Goal: Task Accomplishment & Management: Manage account settings

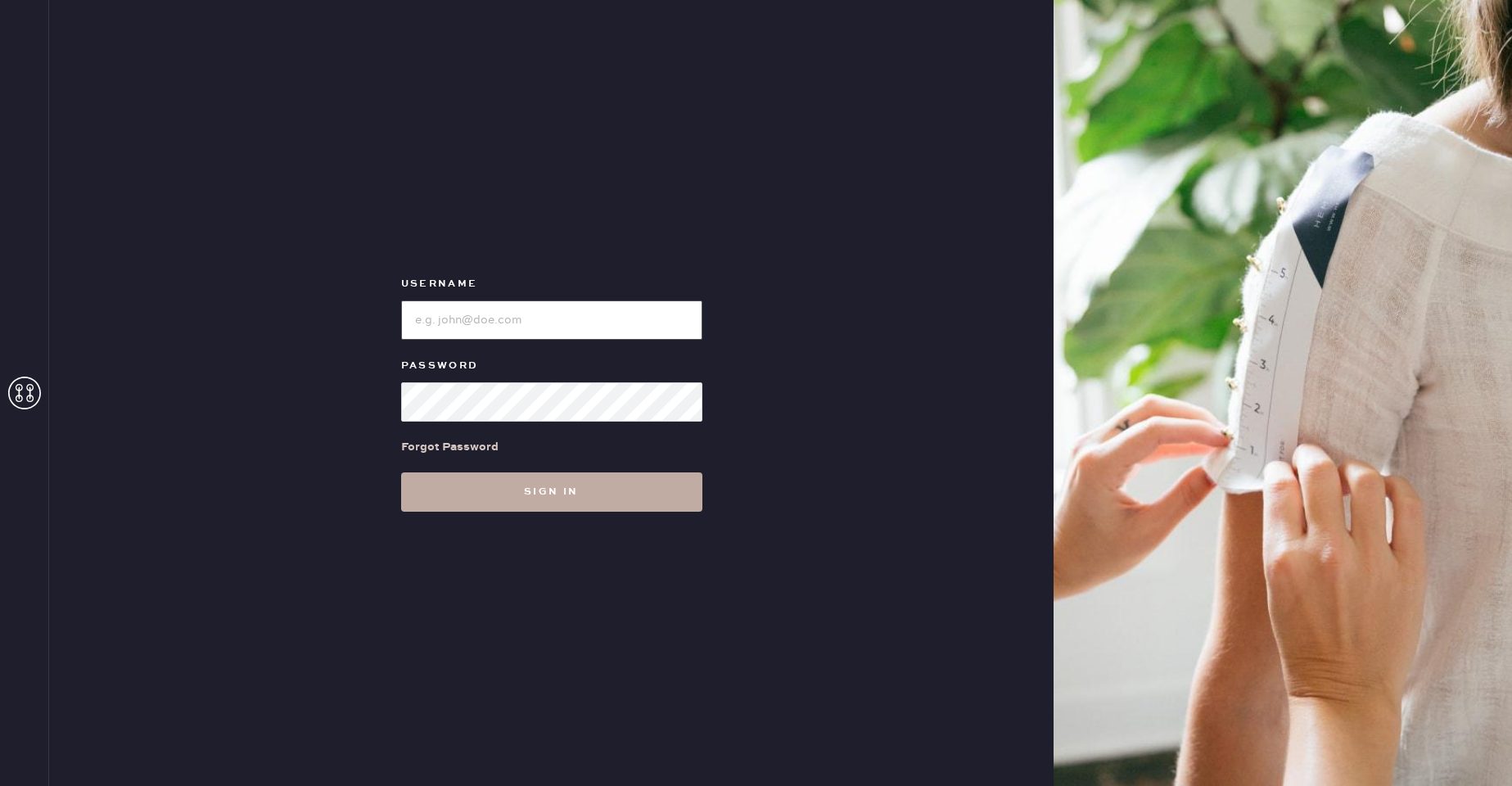
type input "reformationmelrose"
click at [515, 501] on button "Sign in" at bounding box center [552, 492] width 301 height 39
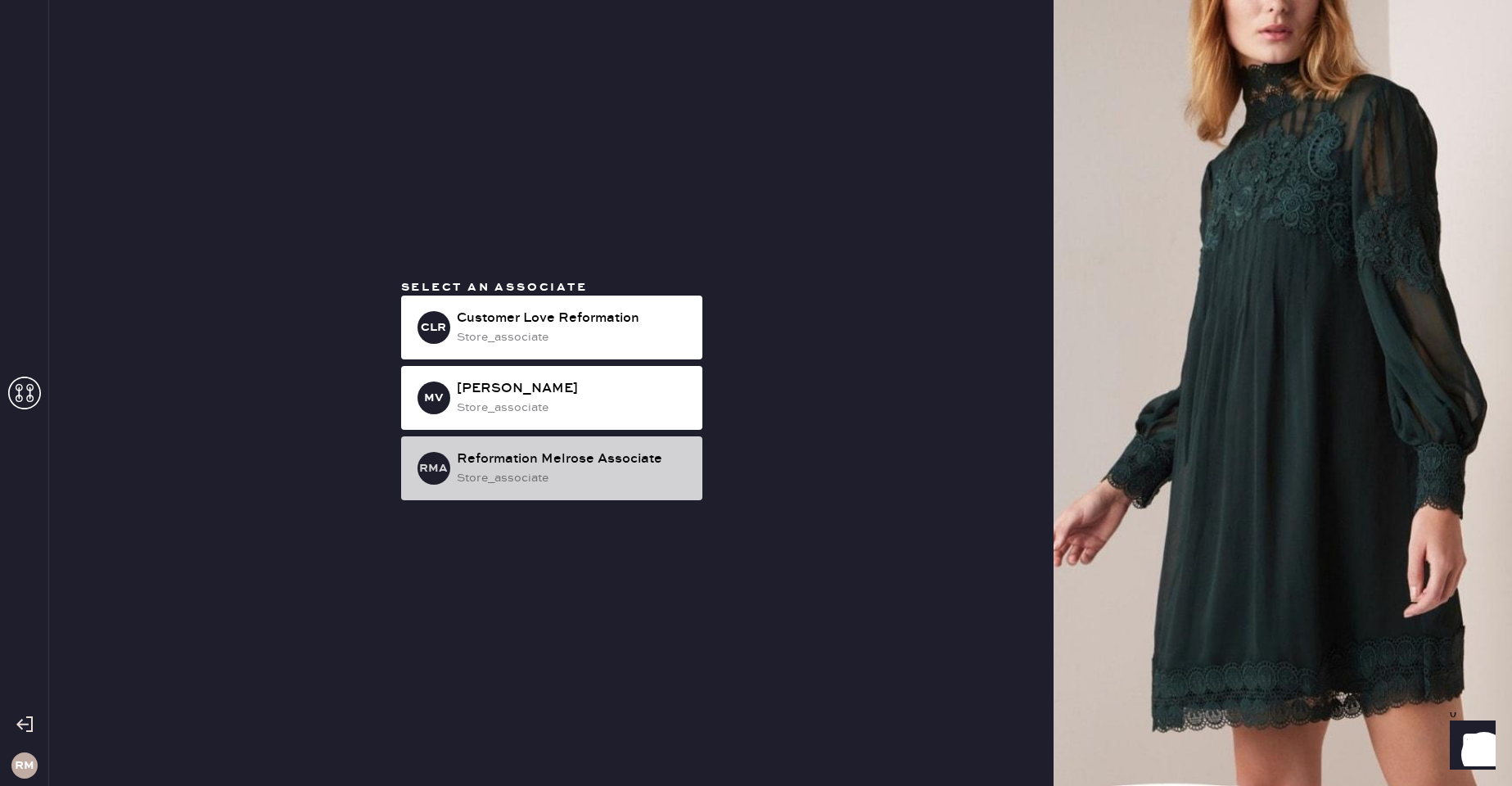
click at [526, 450] on div "Reformation Melrose Associate" at bounding box center [572, 459] width 233 height 19
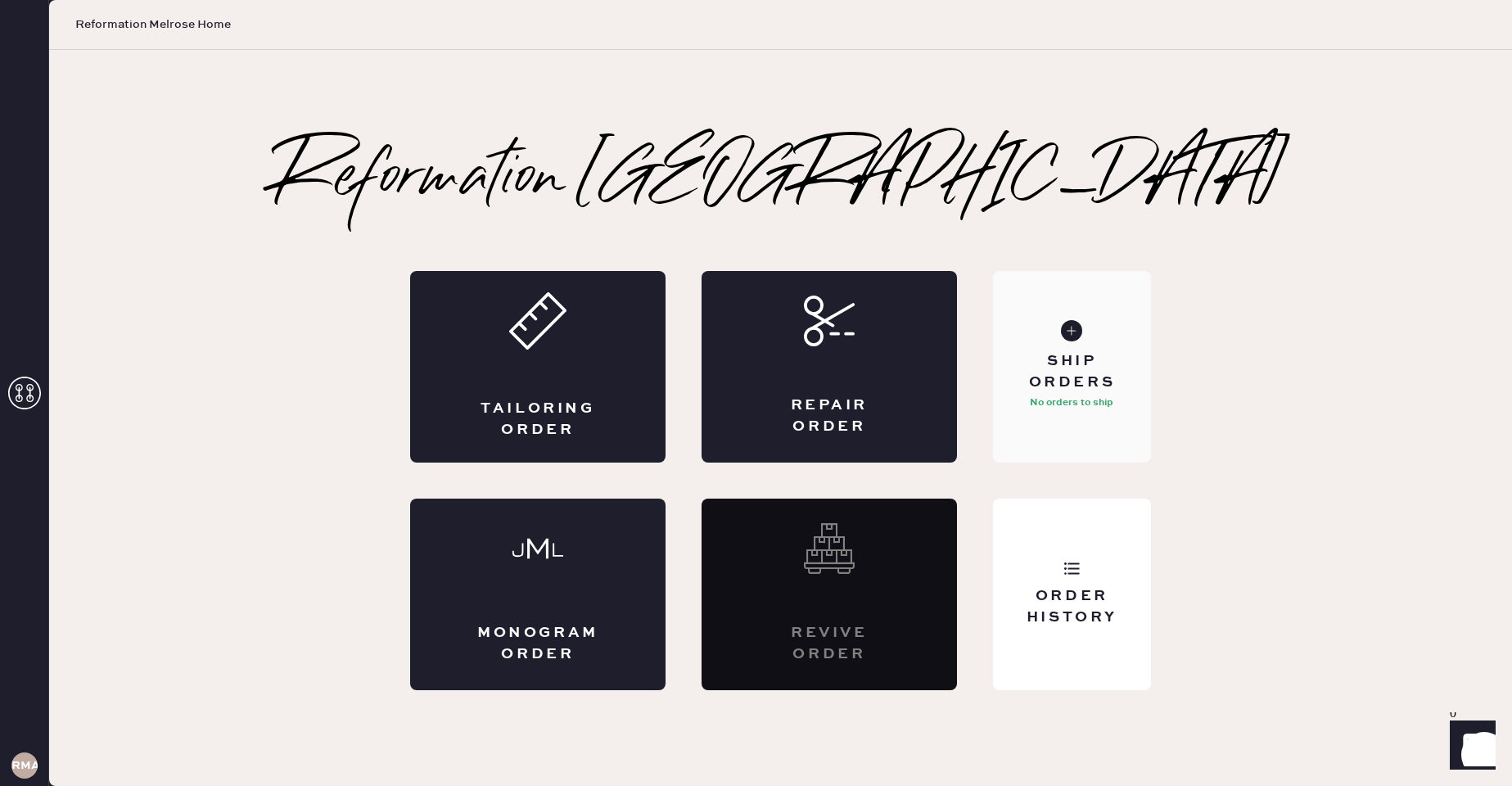
click at [1040, 428] on div "Ship Orders No orders to ship" at bounding box center [1072, 367] width 158 height 191
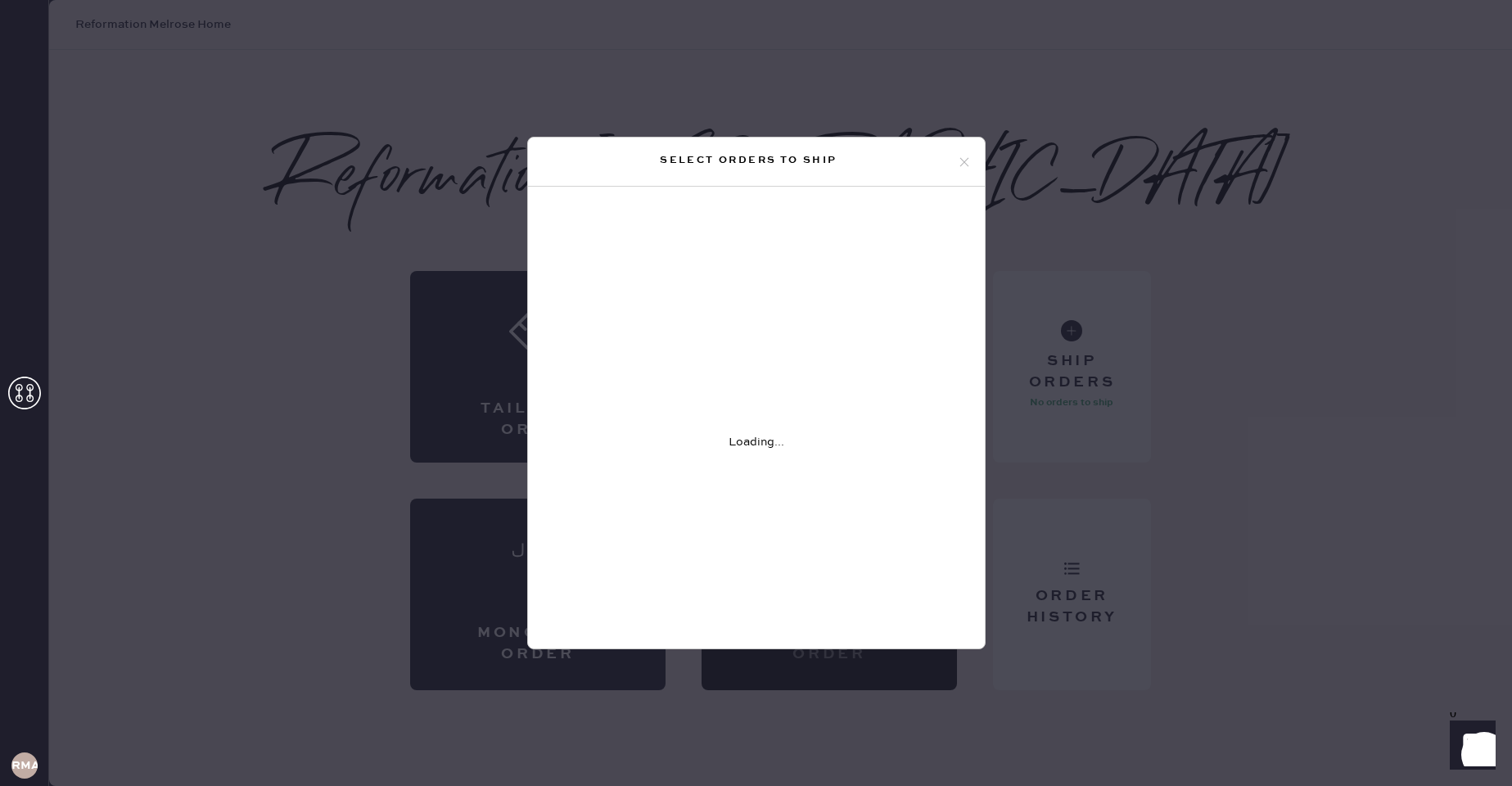
click at [966, 156] on icon at bounding box center [963, 162] width 14 height 14
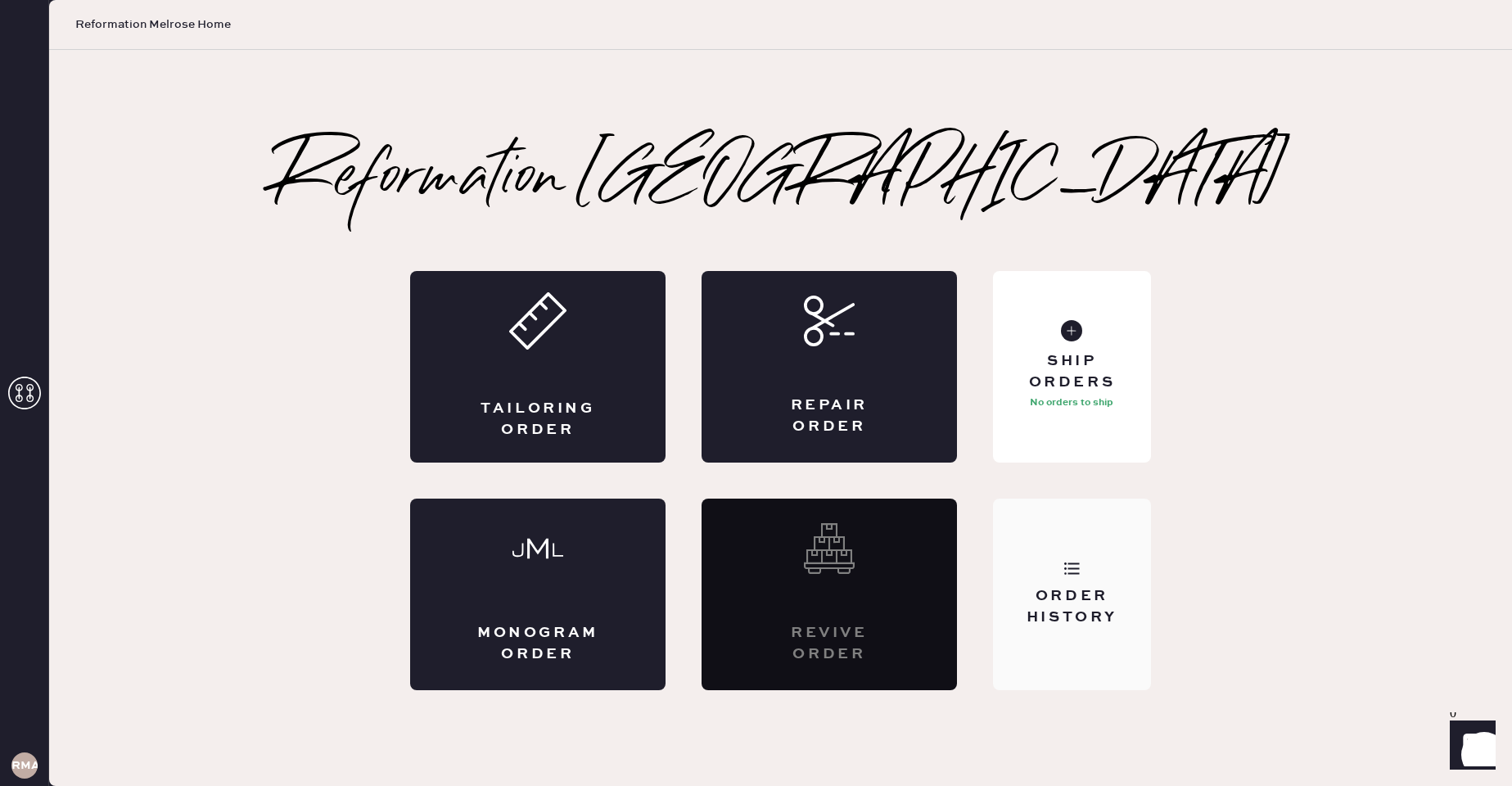
click at [1093, 657] on div "Order History" at bounding box center [1072, 595] width 158 height 191
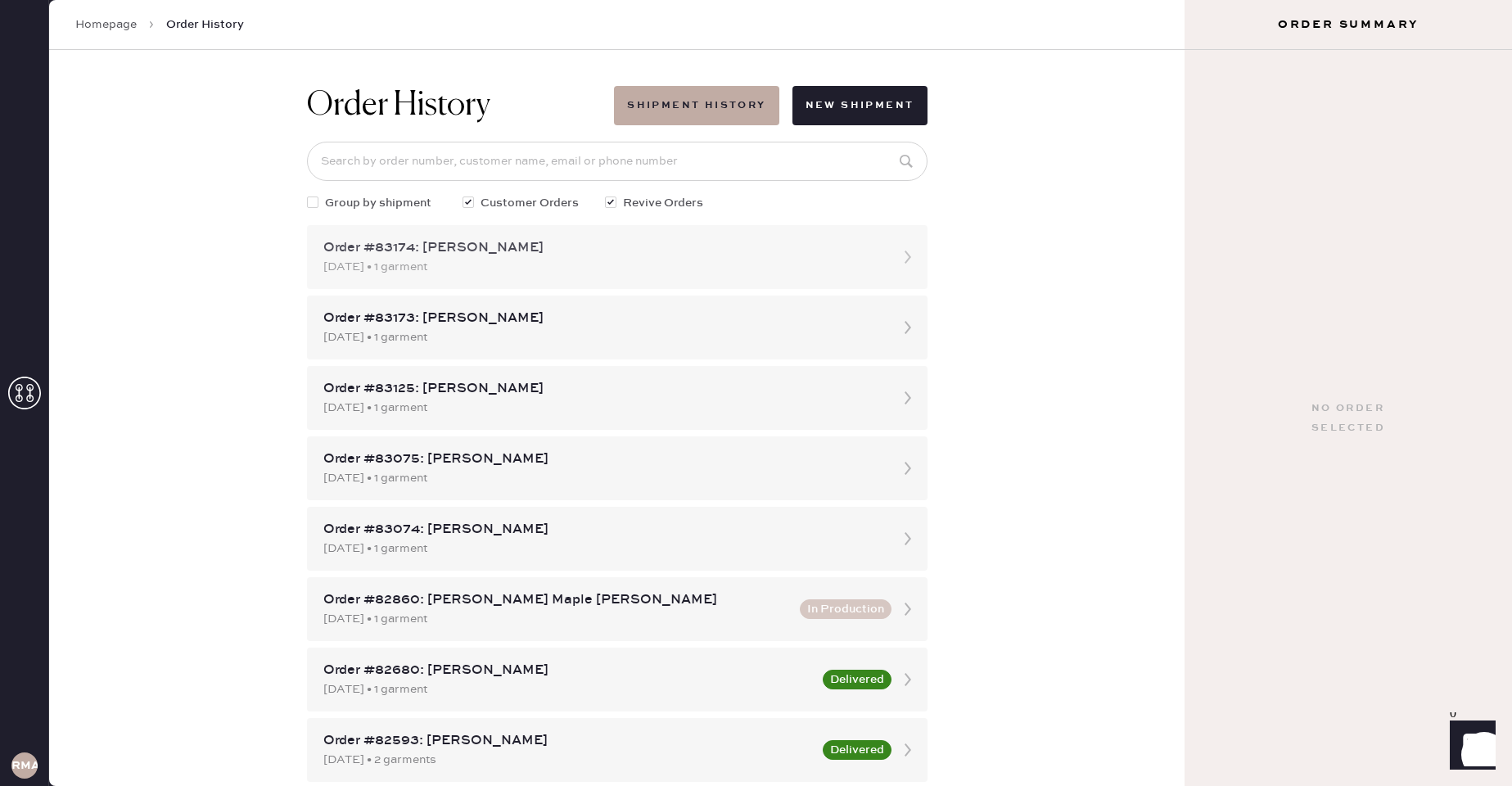
click at [665, 278] on div "Order #83174: [PERSON_NAME] [DATE] • 1 garment" at bounding box center [617, 257] width 621 height 64
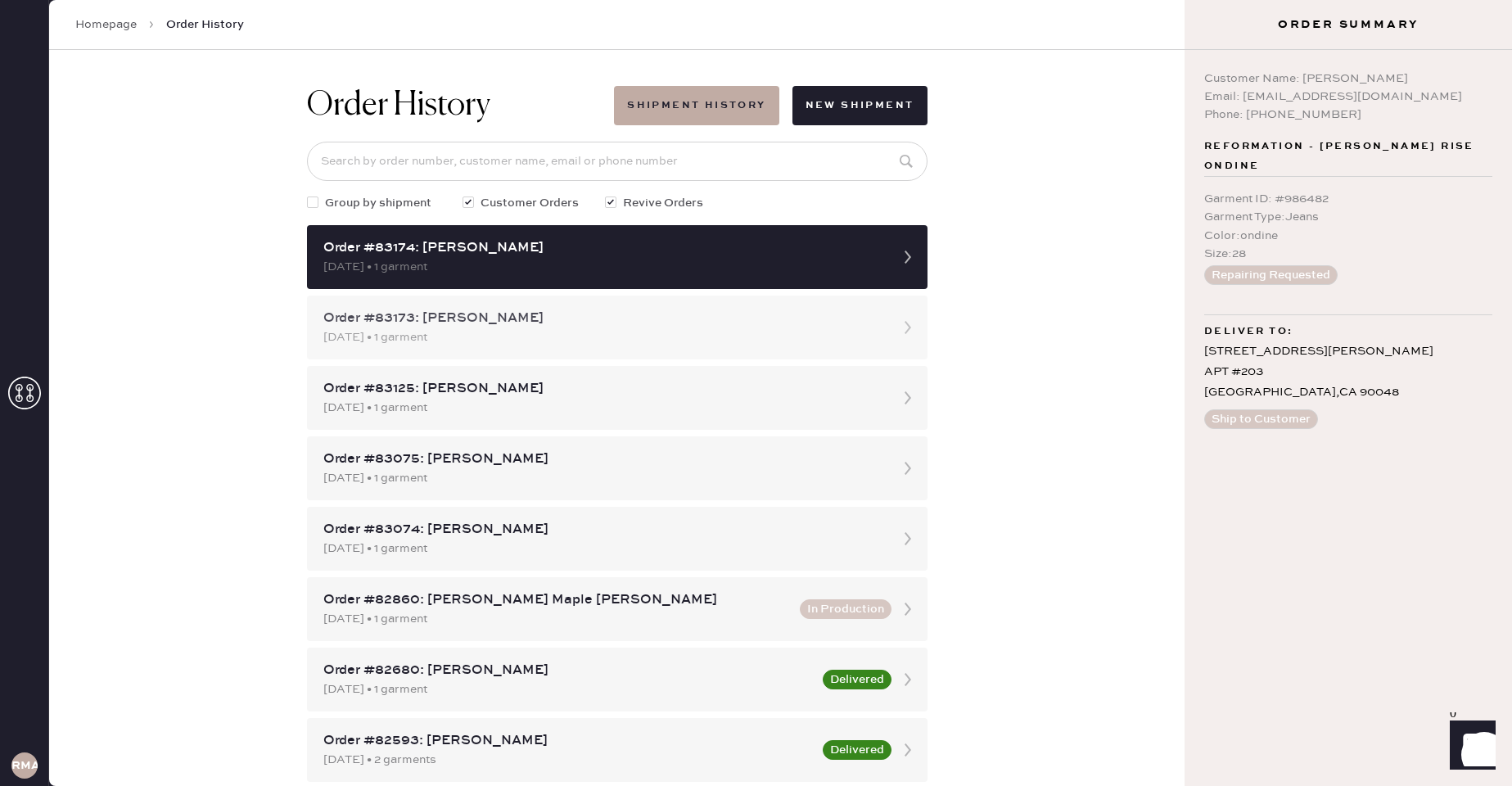
click at [659, 335] on div "[DATE] • 1 garment" at bounding box center [602, 337] width 558 height 18
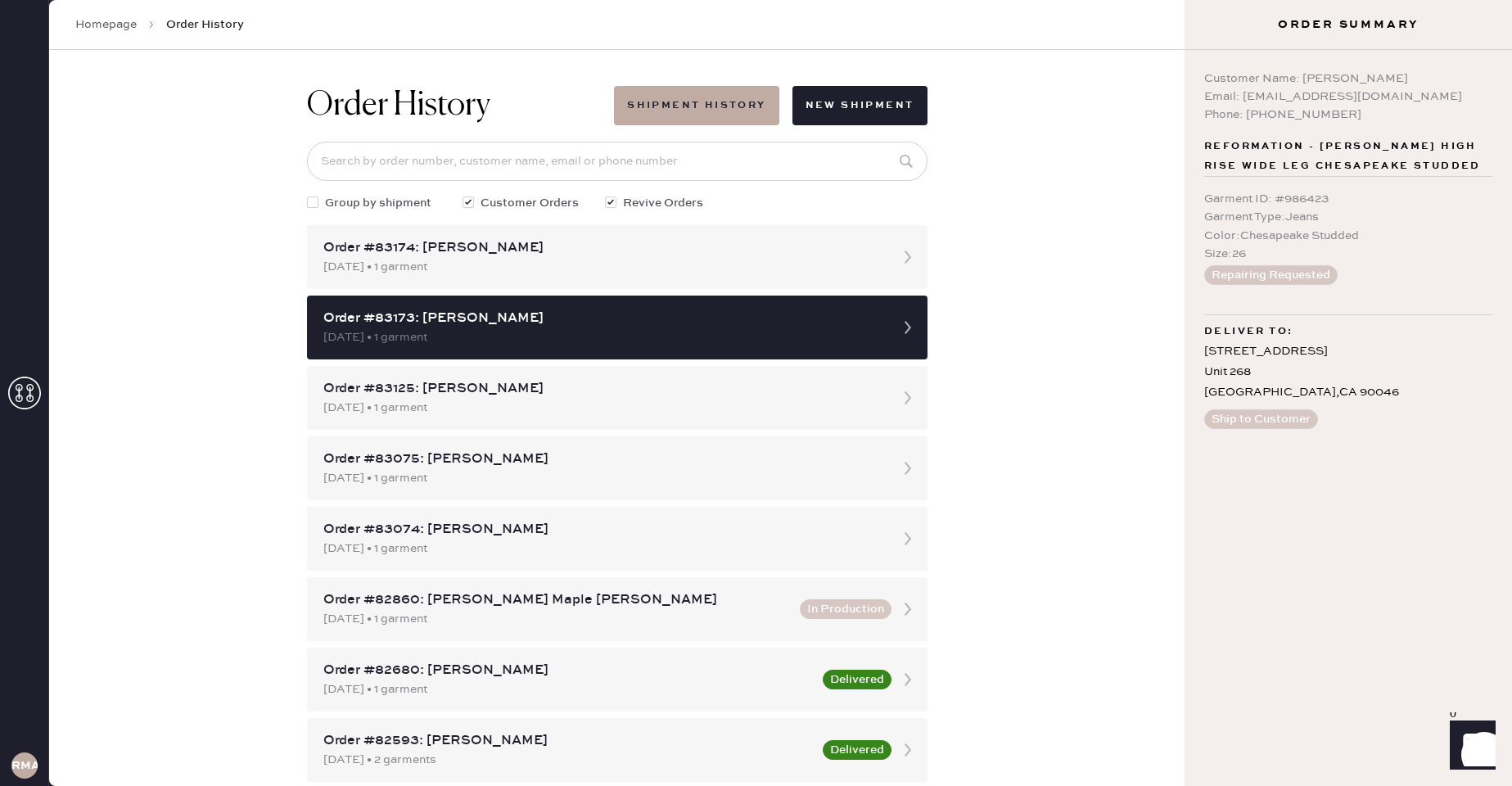
click at [974, 466] on div "Order History Shipment History New Shipment Group by shipment Customer Orders R…" at bounding box center [616, 418] width 1135 height 736
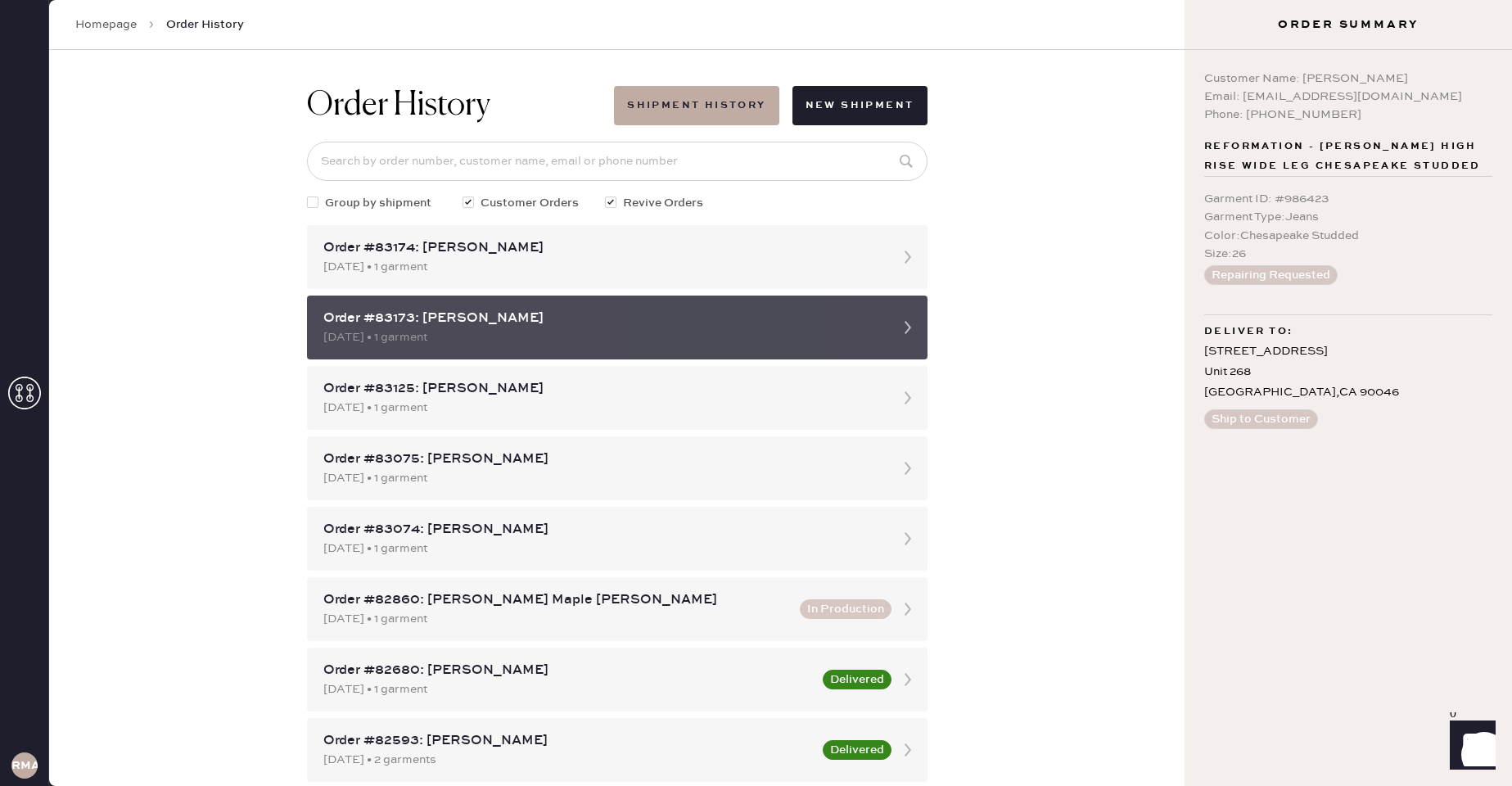
click at [621, 298] on div "Order #83173: [PERSON_NAME] [DATE] • 1 garment" at bounding box center [617, 327] width 621 height 64
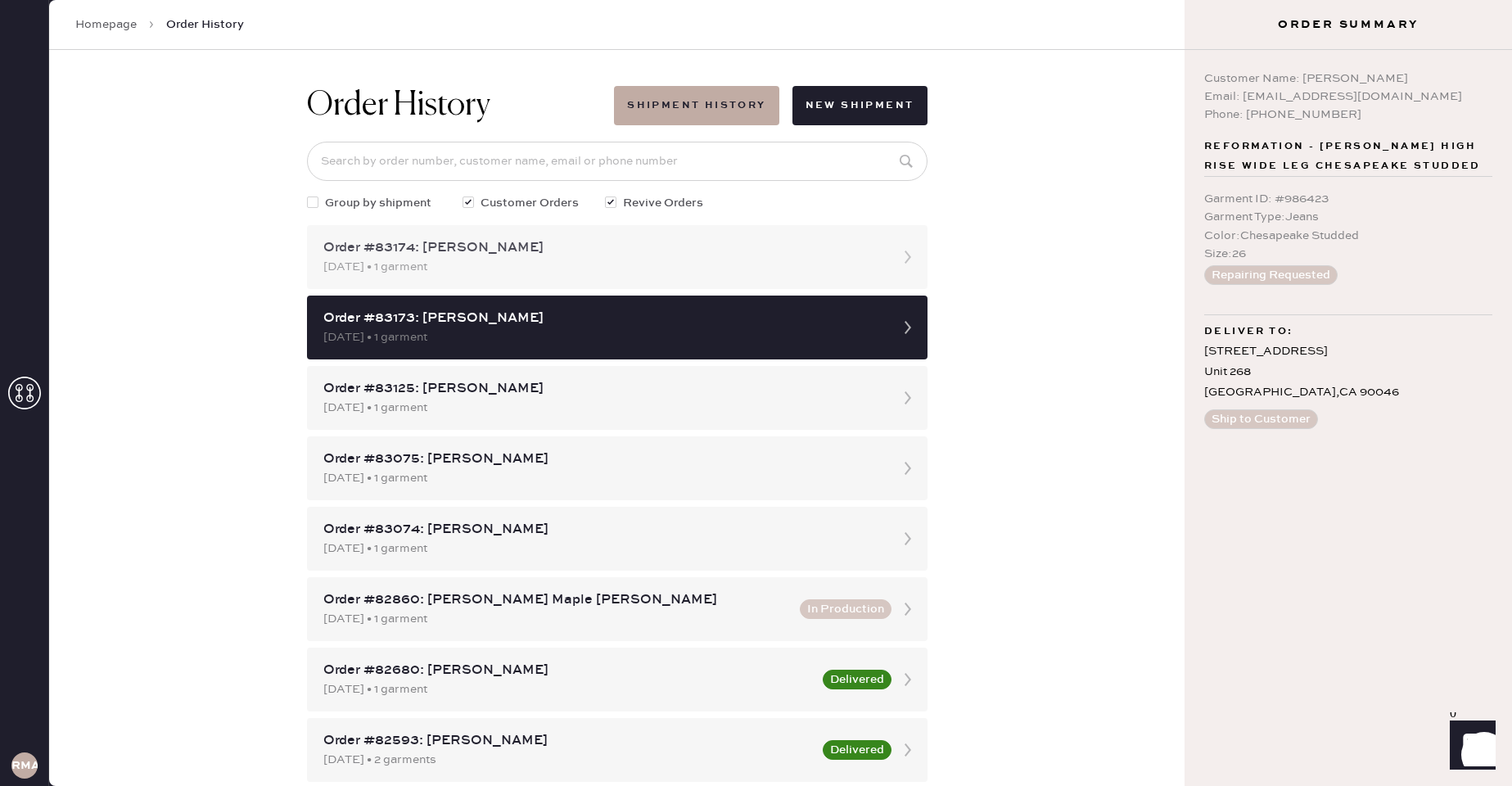
click at [619, 266] on div "[DATE] • 1 garment" at bounding box center [602, 267] width 558 height 18
